Goal: Information Seeking & Learning: Learn about a topic

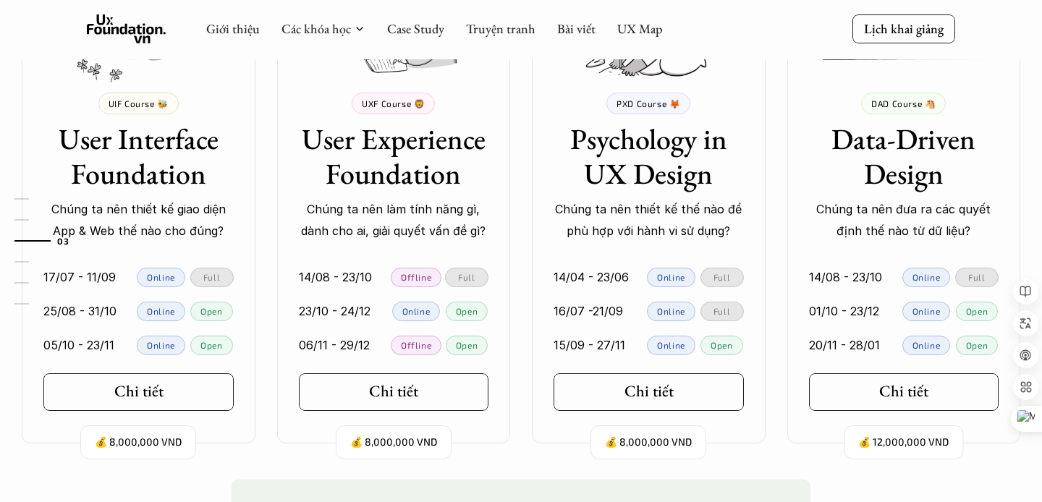
scroll to position [1422, 0]
click at [342, 308] on p "23/10 - 24/12" at bounding box center [335, 311] width 72 height 22
click at [366, 258] on div "14/08 - 23/10 Offline Full 23/10 - 24/12 Online Open 06/11 - 29/12 Offline Open" at bounding box center [394, 307] width 234 height 109
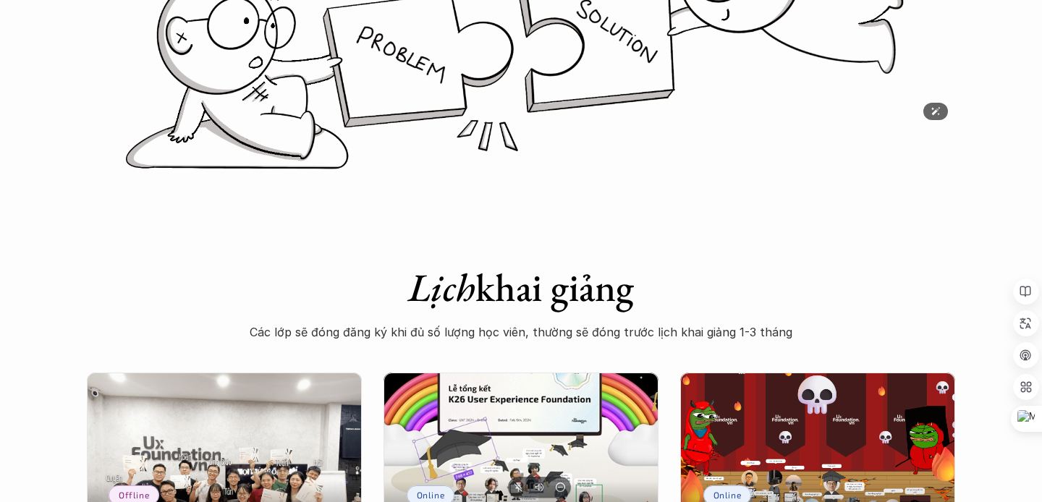
scroll to position [400, 0]
